Goal: Book appointment/travel/reservation

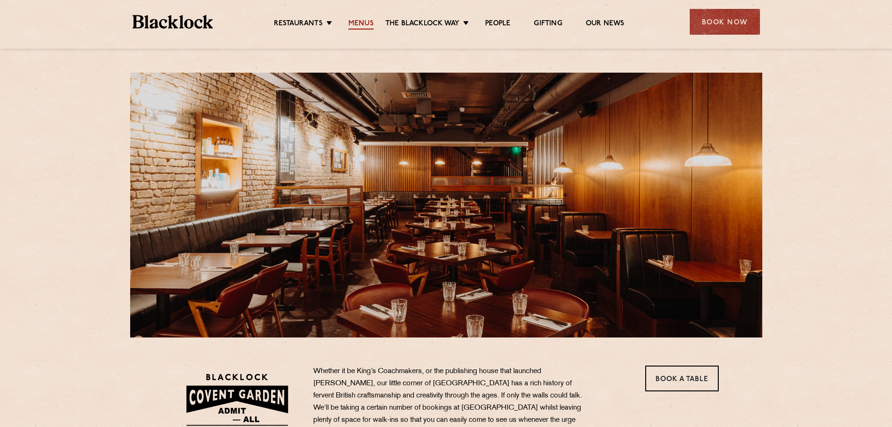
click at [359, 23] on link "Menus" at bounding box center [360, 24] width 25 height 10
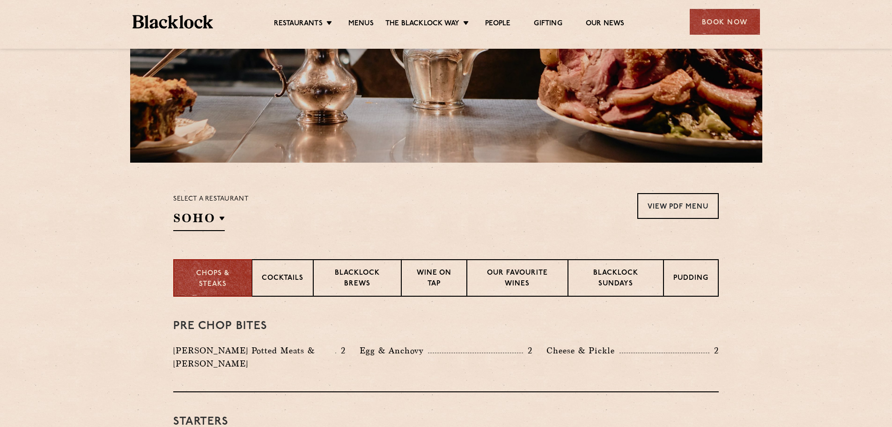
scroll to position [187, 0]
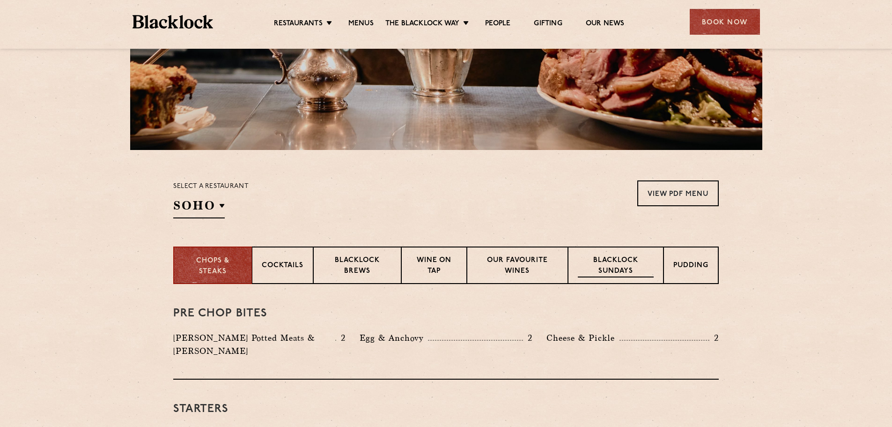
click at [619, 266] on p "Blacklock Sundays" at bounding box center [616, 266] width 76 height 22
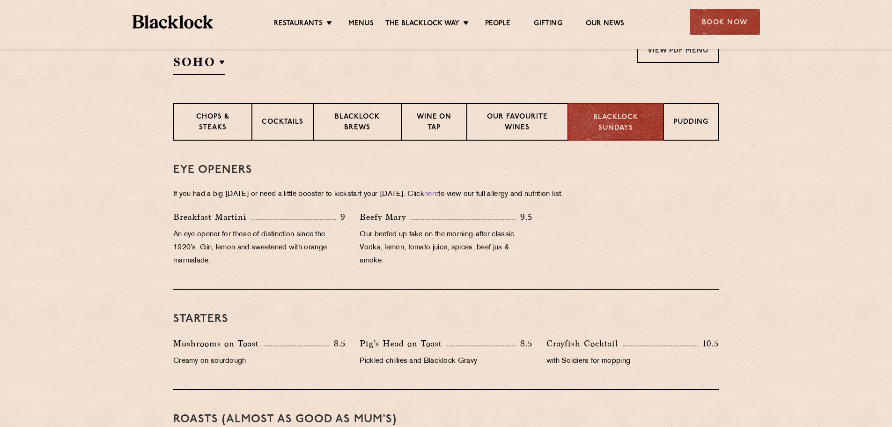
scroll to position [328, 0]
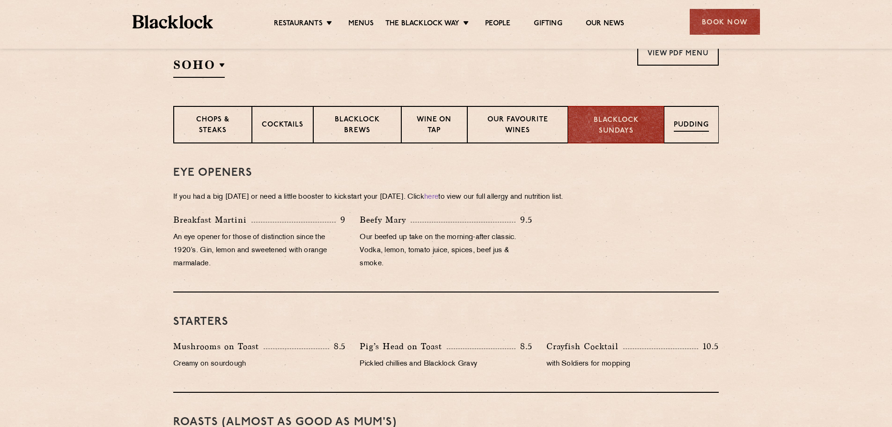
click at [695, 118] on div "Pudding" at bounding box center [691, 124] width 55 height 37
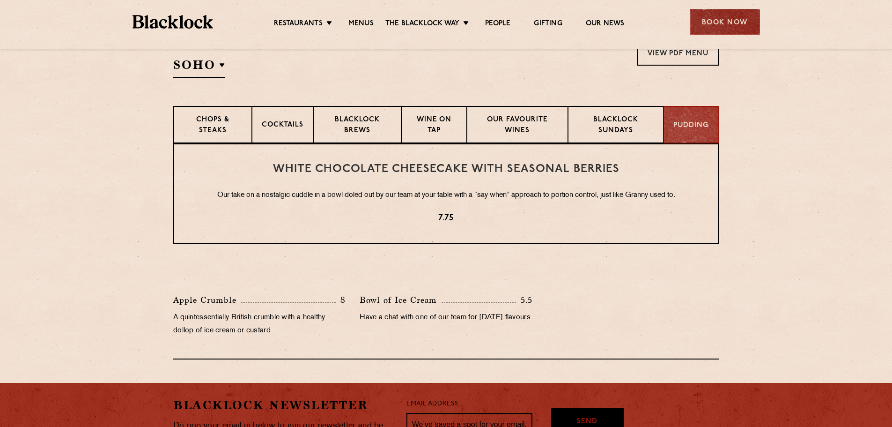
click at [732, 18] on div "Book Now" at bounding box center [725, 22] width 70 height 26
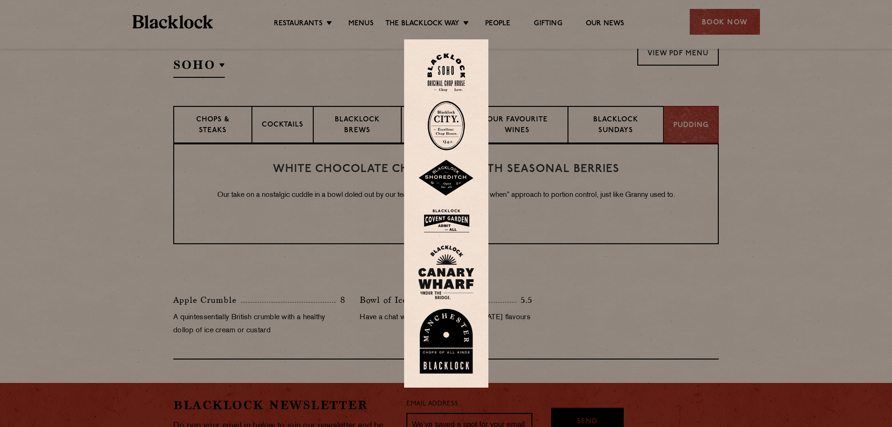
click at [454, 220] on img at bounding box center [446, 221] width 56 height 30
